Goal: Task Accomplishment & Management: Complete application form

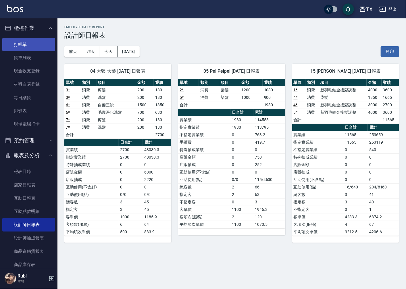
click at [29, 49] on link "打帳單" at bounding box center [28, 44] width 53 height 13
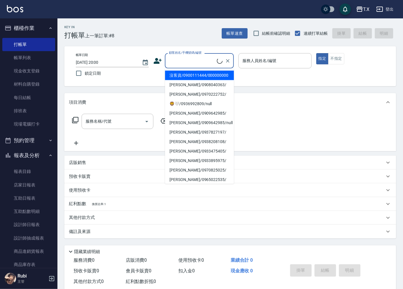
click at [194, 57] on input "顧客姓名/手機號碼/編號" at bounding box center [191, 61] width 49 height 10
click at [190, 79] on li "沒客資/0900111444/000000000" at bounding box center [199, 75] width 69 height 9
type input "沒客資/0900111444/000000000"
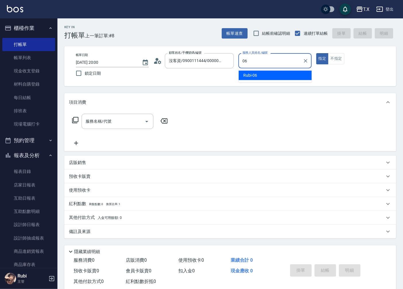
type input "Rubi-06"
type button "true"
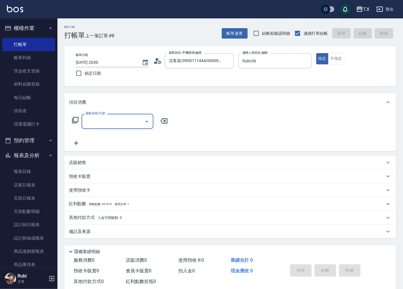
type input "3"
type input "502"
type input "50"
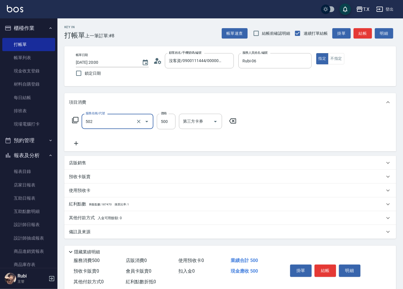
type input "漂髮(502)"
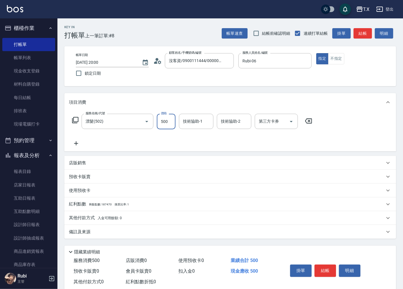
type input "1"
type input "0"
type input "150"
type input "1500"
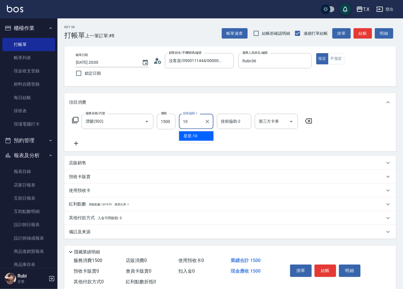
type input "星星-10"
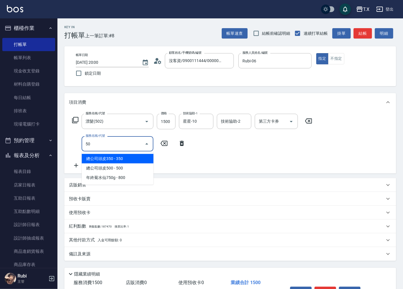
type input "501"
type input "250"
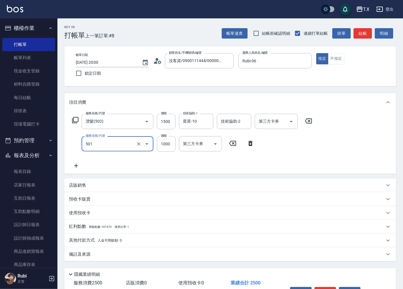
type input "染髮(501)"
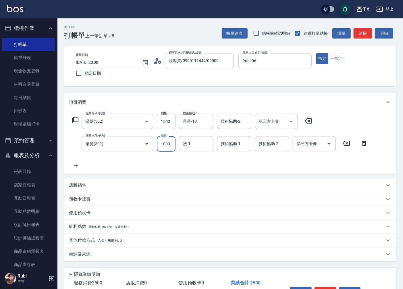
type input "1"
type input "150"
type input "130"
type input "280"
type input "1300"
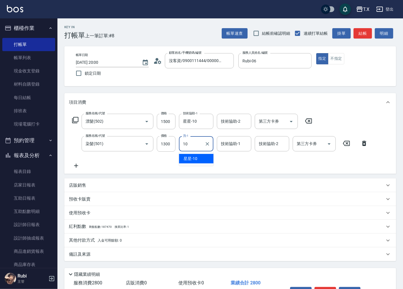
type input "星星-10"
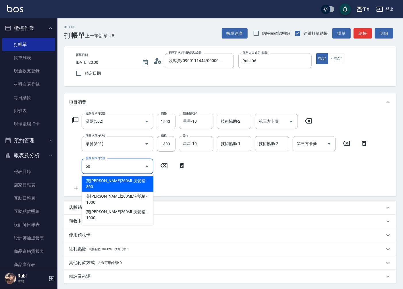
type input "601"
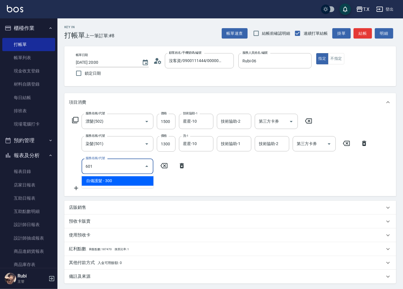
type input "310"
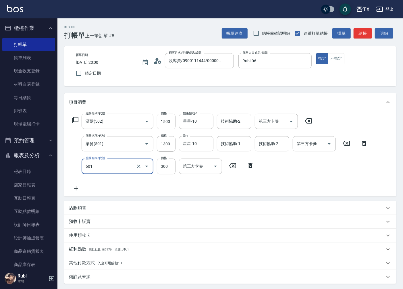
type input "自備護髮(601)"
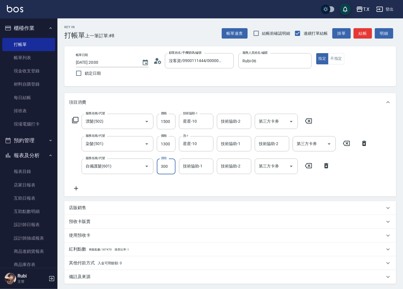
type input "1"
type input "280"
type input "150"
type input "430"
type input "1500"
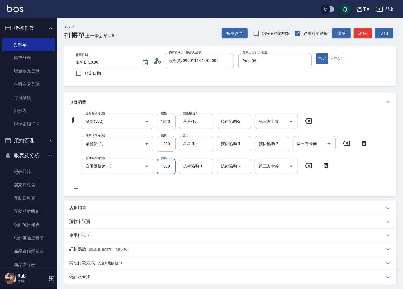
click at [206, 89] on div "Key In 打帳單 上一筆訂單:#8 帳單速查 結帳前確認明細 連續打單結帳 掛單 結帳 明細 帳單日期 [DATE] 20:00 鎖定日期 顧客姓名/手機…" at bounding box center [229, 181] width 345 height 327
click at [208, 143] on icon "Clear" at bounding box center [207, 143] width 3 height 3
click at [166, 164] on input "1500" at bounding box center [166, 165] width 19 height 15
type input "1"
type input "280"
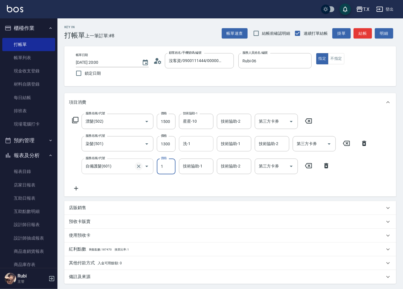
click at [139, 164] on icon "Clear" at bounding box center [139, 166] width 6 height 6
type input "1"
type input "自備護髮(601)"
click at [139, 164] on icon "Clear" at bounding box center [139, 166] width 6 height 6
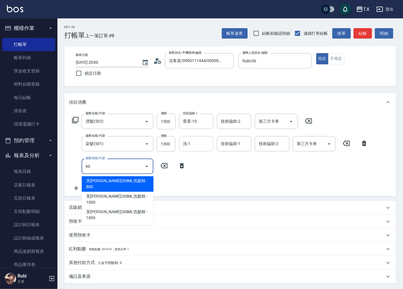
type input "609"
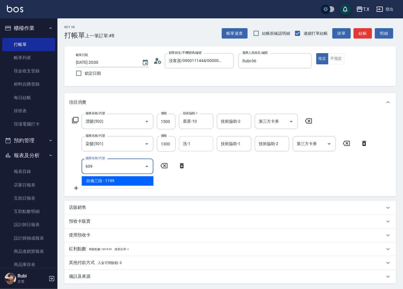
type input "390"
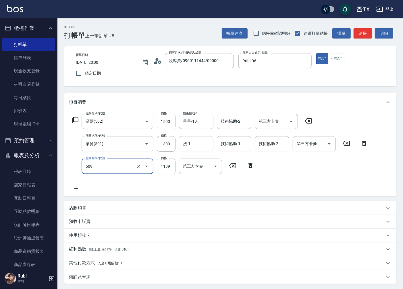
type input "自備三段(609)"
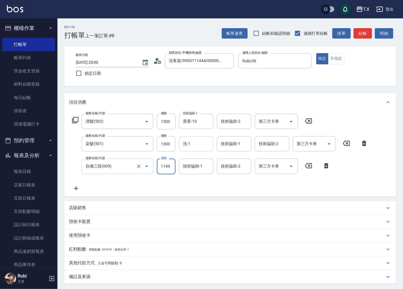
type input "1"
type input "280"
type input "150"
type input "430"
type input "1500"
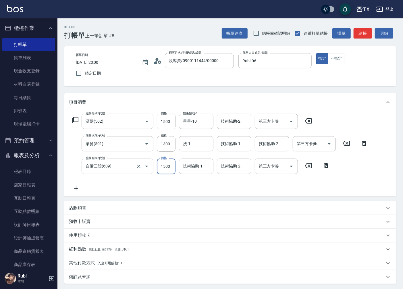
click at [188, 145] on input "洗-1" at bounding box center [195, 144] width 29 height 10
type input "星星-10"
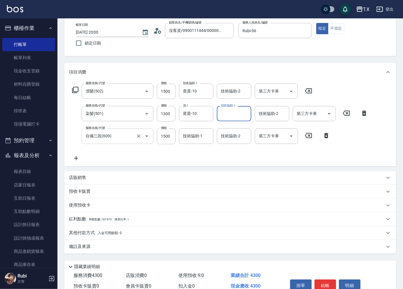
scroll to position [59, 0]
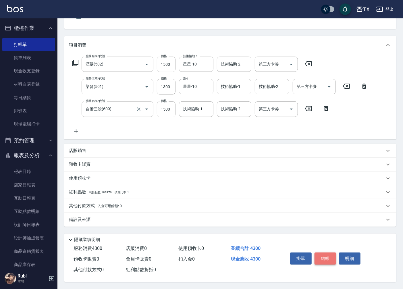
click at [322, 258] on button "結帳" at bounding box center [325, 258] width 22 height 12
type input "0"
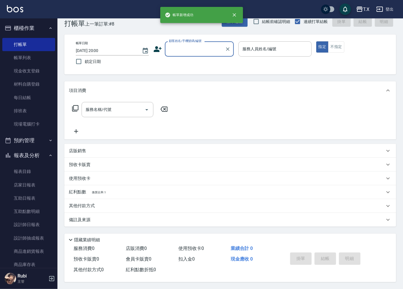
scroll to position [0, 0]
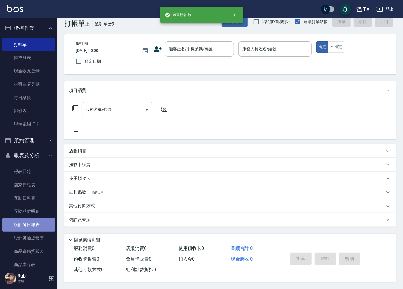
click at [44, 220] on link "設計師日報表" at bounding box center [28, 224] width 53 height 13
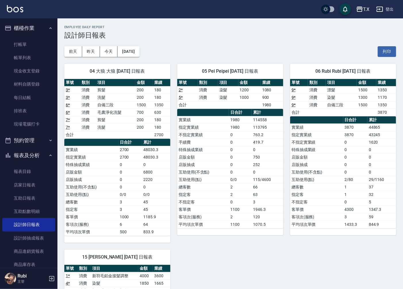
drag, startPoint x: 343, startPoint y: 175, endPoint x: 342, endPoint y: 151, distance: 24.7
click at [342, 160] on tbody "實業績 3870 44865 指定實業績 3870 43245 不指定實業績 0 1620 特殊抽成業績 0 0 店販金額 0 0 店販抽成 0 0 互助使用…" at bounding box center [343, 175] width 106 height 104
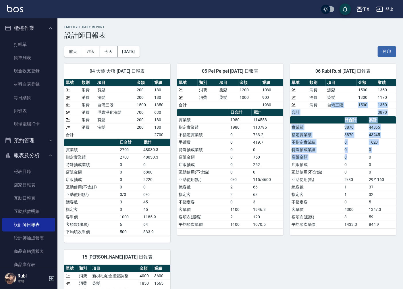
drag, startPoint x: 331, startPoint y: 104, endPoint x: 359, endPoint y: 164, distance: 66.1
click at [358, 161] on div "單號 類別 項目 金額 業績 9 * 消費 漂髮 1500 1350 9 * 消費 染髮 1300 1170 9 * 消費 自備三段 1500 1350 合計…" at bounding box center [343, 153] width 106 height 149
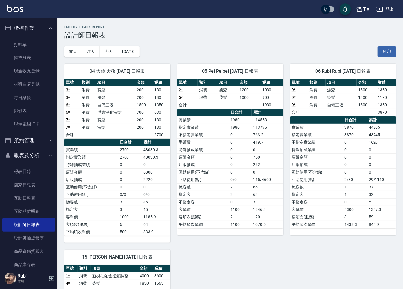
drag, startPoint x: 361, startPoint y: 184, endPoint x: 359, endPoint y: 176, distance: 8.8
click at [360, 177] on tbody "實業績 3870 44865 指定實業績 3870 43245 不指定實業績 0 1620 特殊抽成業績 0 0 店販金額 0 0 店販抽成 0 0 互助使用…" at bounding box center [343, 175] width 106 height 104
click at [348, 148] on tbody "實業績 3870 44865 指定實業績 3870 43245 不指定實業績 0 1620 特殊抽成業績 0 0 店販金額 0 0 店販抽成 0 0 互助使用…" at bounding box center [343, 175] width 106 height 104
drag, startPoint x: 337, startPoint y: 111, endPoint x: 368, endPoint y: 151, distance: 50.2
click at [361, 143] on div "單號 類別 項目 金額 業績 9 * 消費 漂髮 1500 1350 9 * 消費 染髮 1300 1170 9 * 消費 自備三段 1500 1350 合計…" at bounding box center [343, 153] width 106 height 149
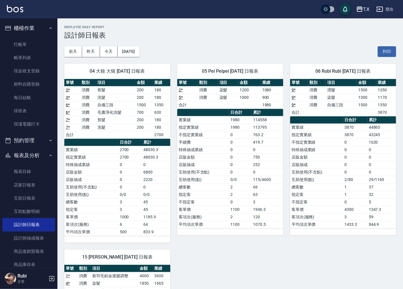
click at [364, 170] on td "0" at bounding box center [355, 171] width 24 height 7
